Goal: Find specific page/section: Find specific page/section

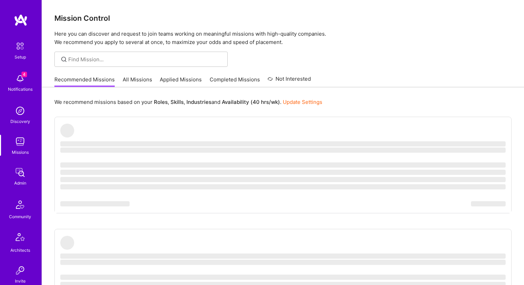
scroll to position [214, 0]
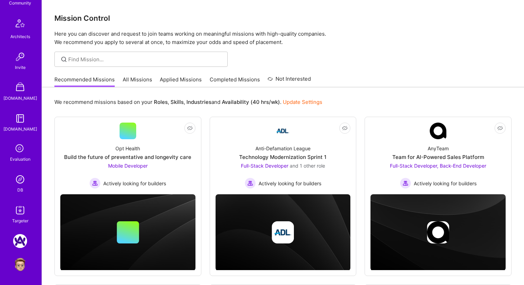
drag, startPoint x: 0, startPoint y: 0, endPoint x: 19, endPoint y: 182, distance: 183.3
click at [19, 182] on img at bounding box center [20, 180] width 14 height 14
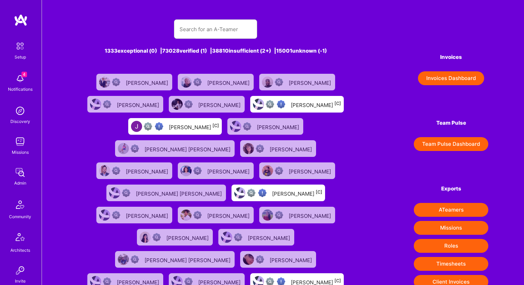
click at [207, 83] on div "[PERSON_NAME]" at bounding box center [229, 82] width 44 height 9
click at [209, 105] on div "[PERSON_NAME]" at bounding box center [220, 104] width 44 height 9
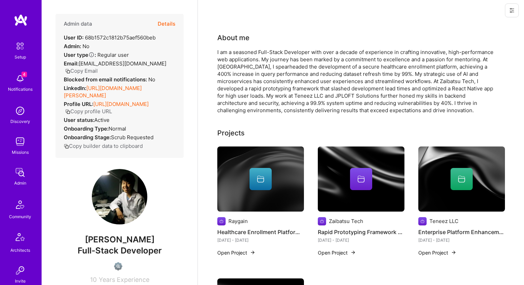
scroll to position [214, 0]
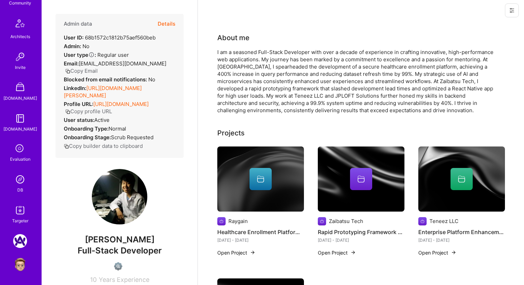
click at [21, 211] on img at bounding box center [20, 210] width 14 height 14
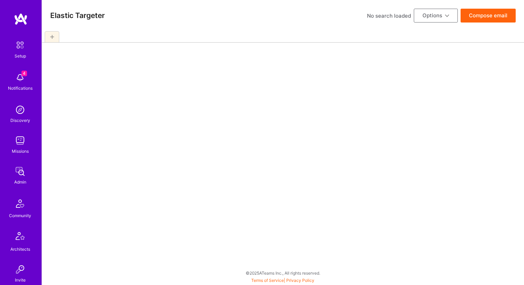
scroll to position [2, 0]
